Goal: Task Accomplishment & Management: Use online tool/utility

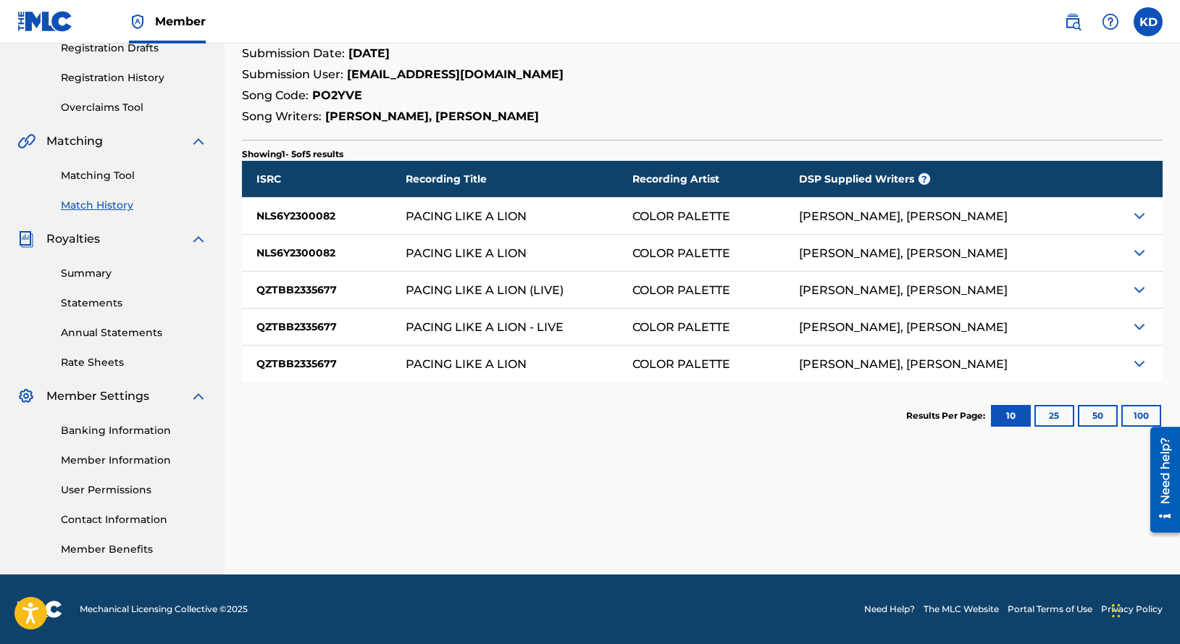
click at [111, 206] on link "Match History" at bounding box center [134, 205] width 146 height 15
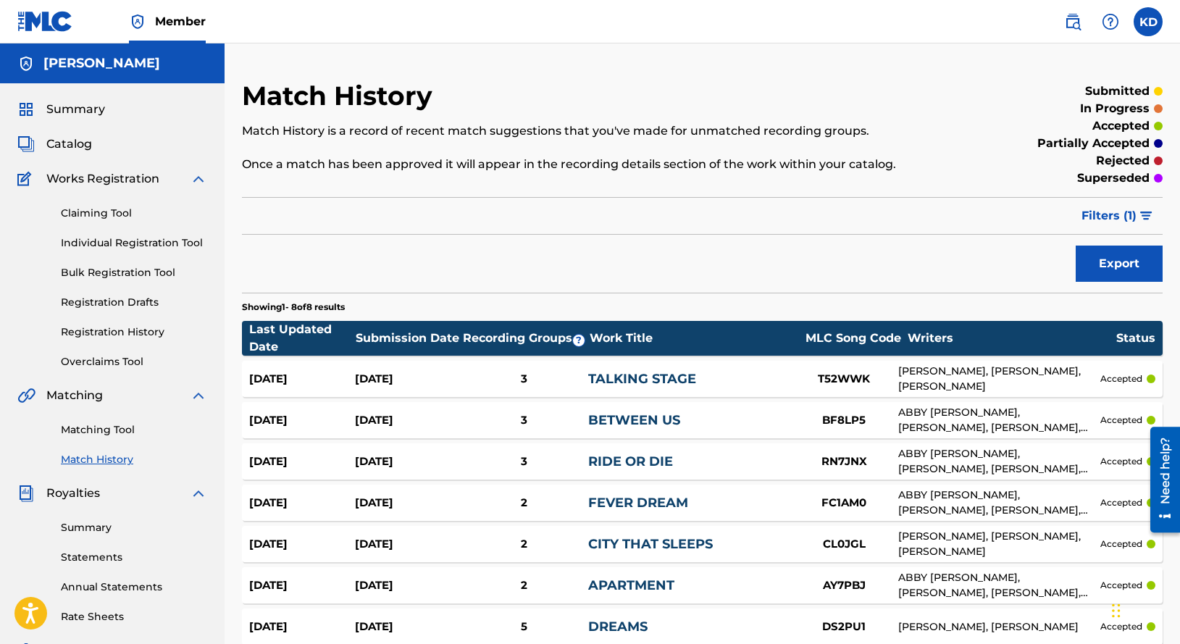
click at [79, 141] on span "Catalog" at bounding box center [69, 143] width 46 height 17
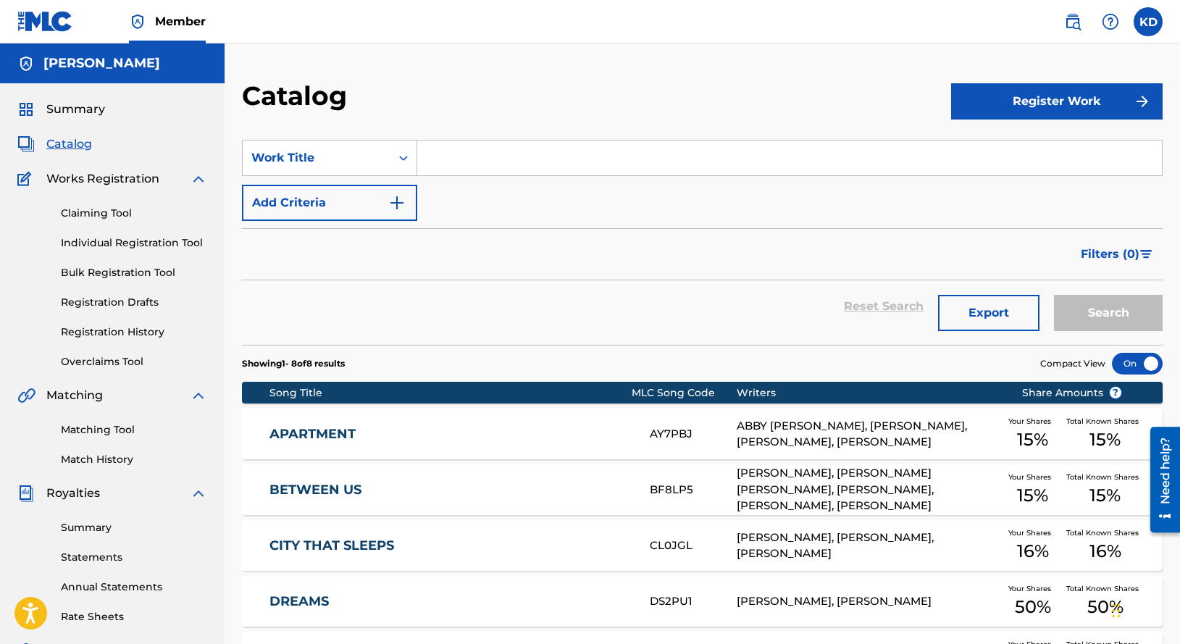
click at [369, 436] on link "APARTMENT" at bounding box center [450, 434] width 361 height 17
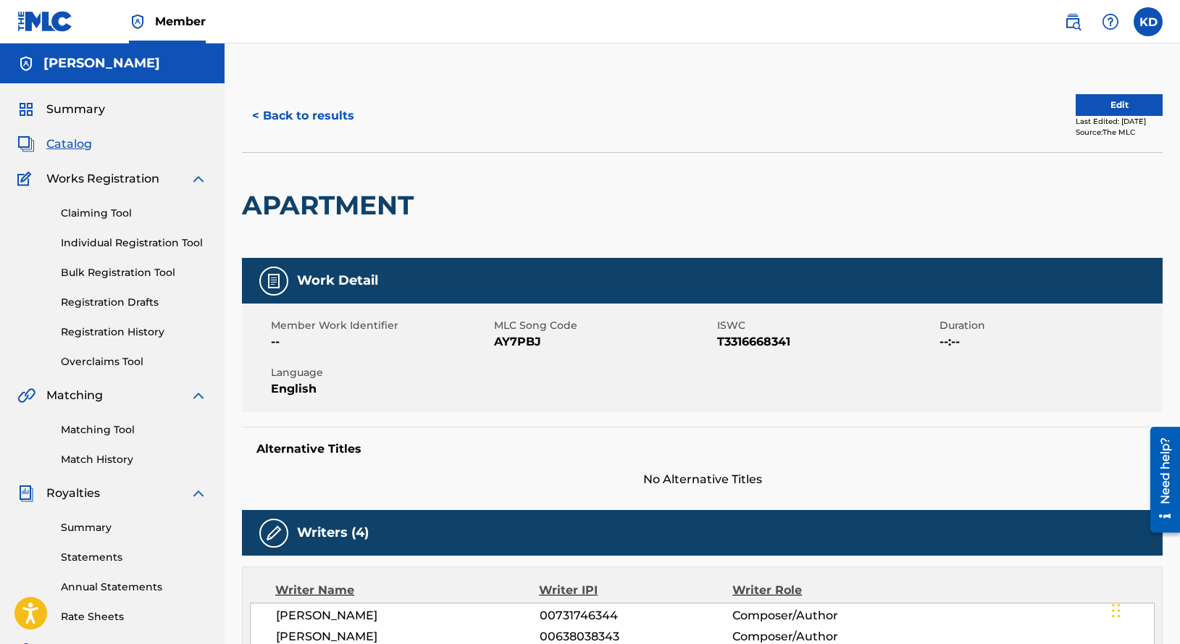
click at [69, 116] on span "Summary" at bounding box center [75, 109] width 59 height 17
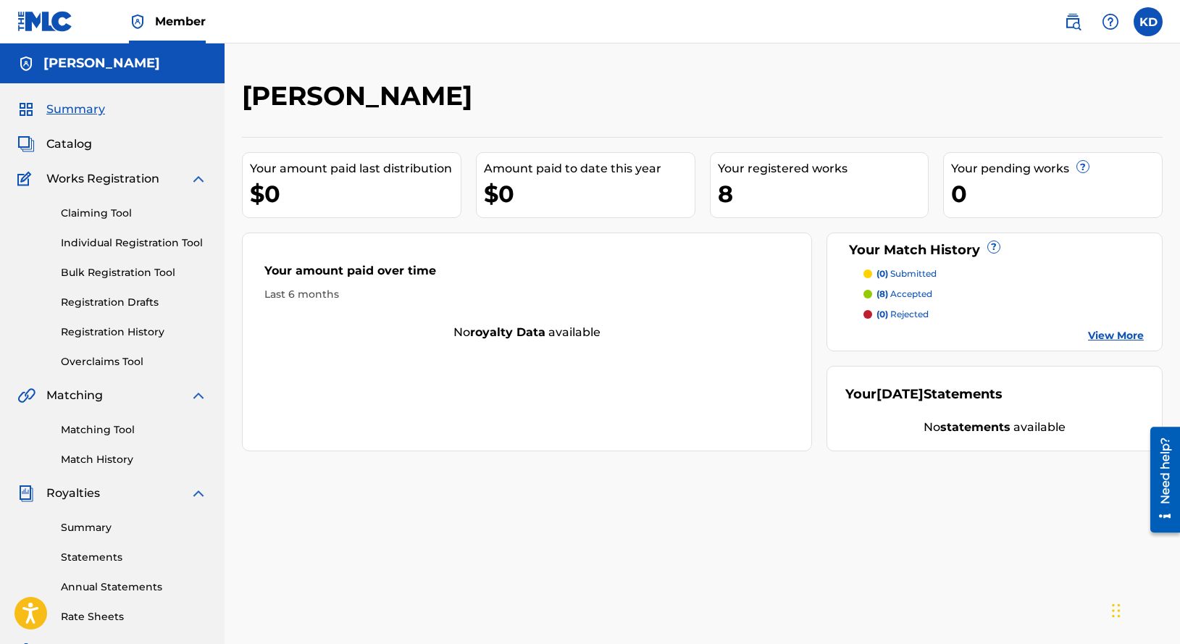
click at [1120, 335] on link "View More" at bounding box center [1116, 335] width 56 height 15
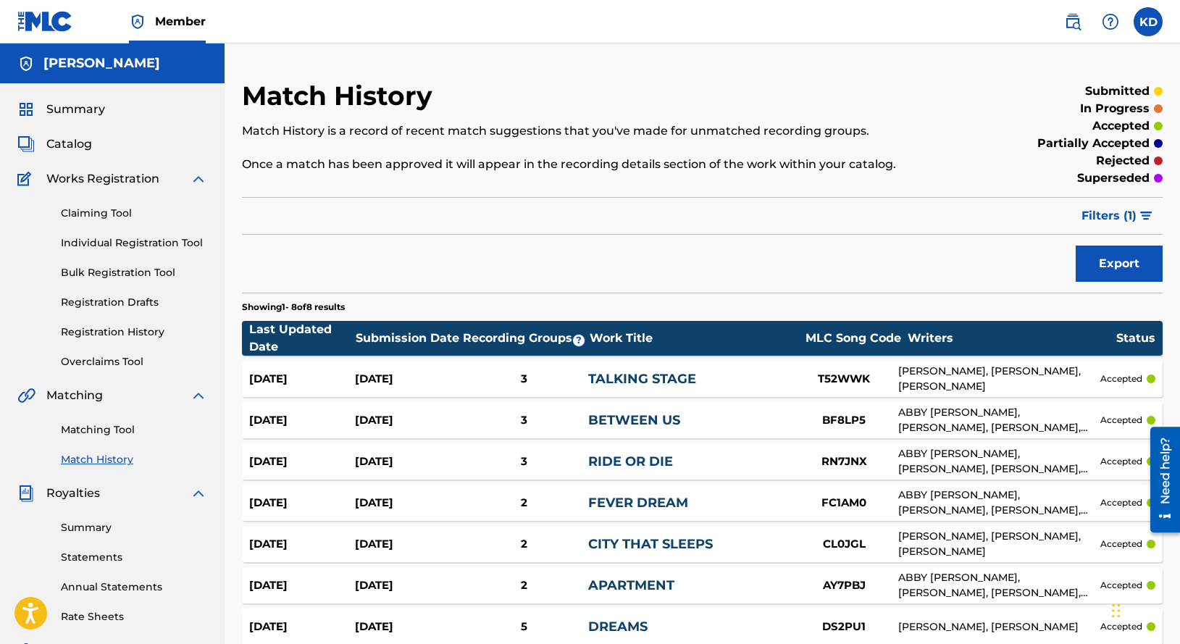
click at [1138, 266] on button "Export" at bounding box center [1119, 264] width 87 height 36
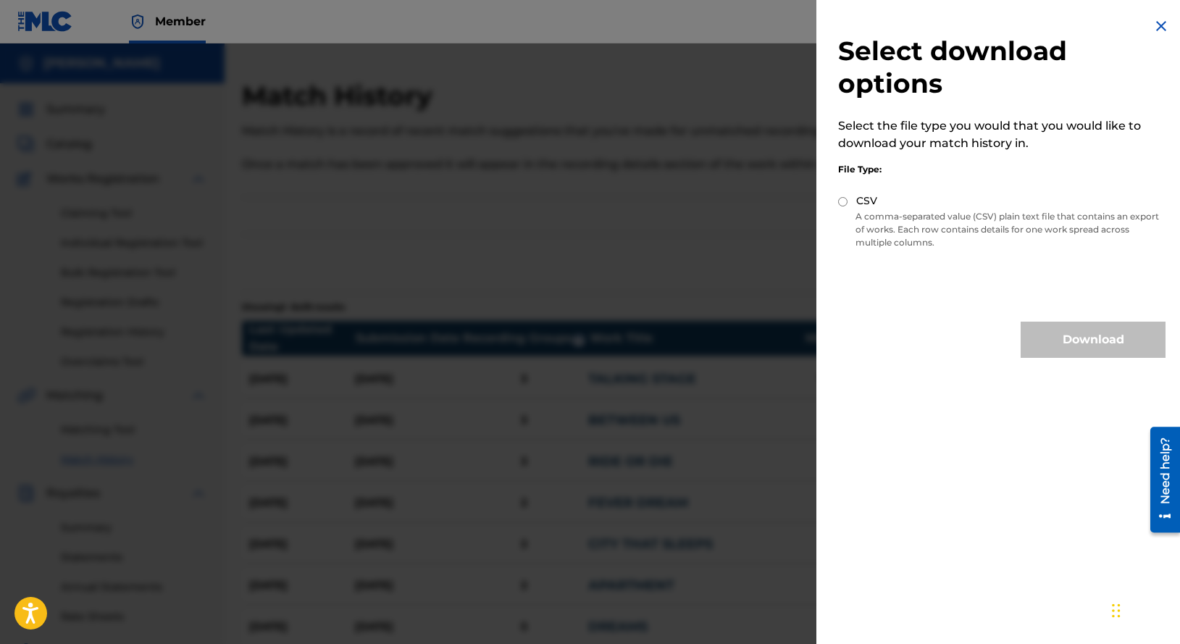
drag, startPoint x: 1152, startPoint y: 26, endPoint x: 1080, endPoint y: 74, distance: 86.8
click at [1153, 26] on img at bounding box center [1161, 25] width 17 height 17
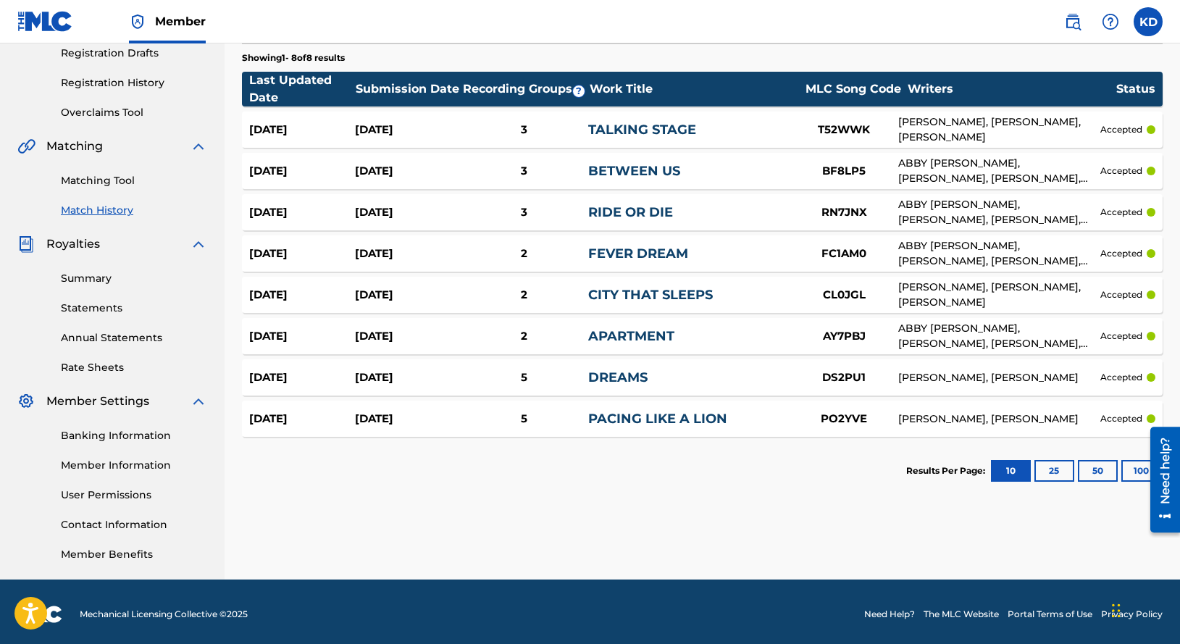
scroll to position [254, 0]
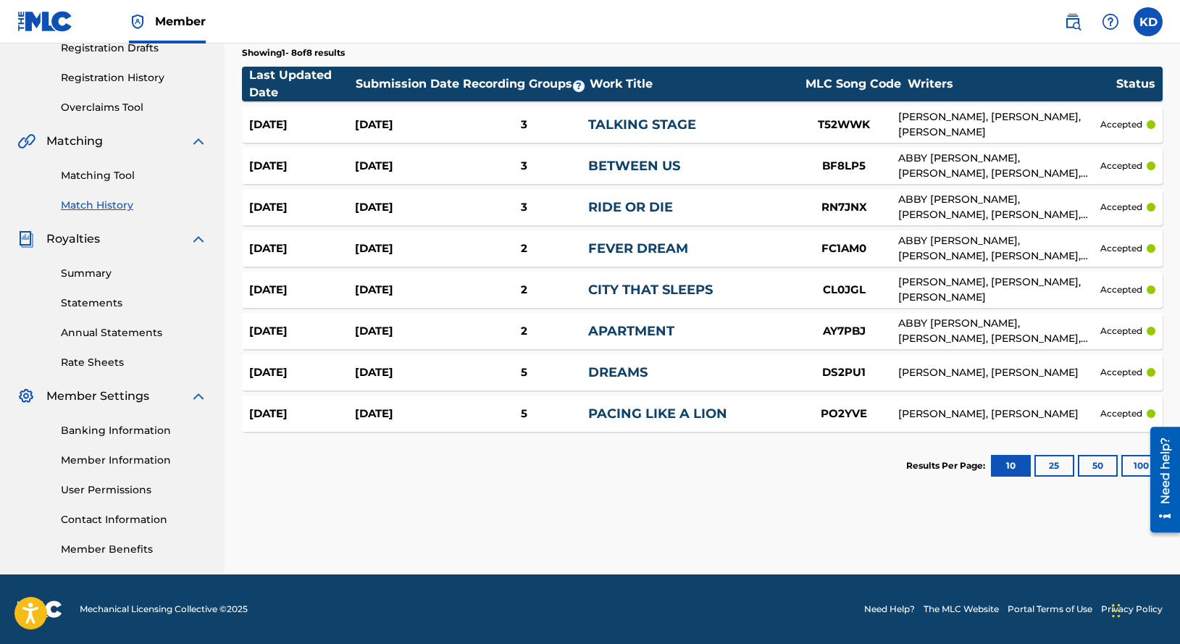
drag, startPoint x: 1182, startPoint y: 308, endPoint x: 25, endPoint y: 69, distance: 1180.9
